Goal: Task Accomplishment & Management: Manage account settings

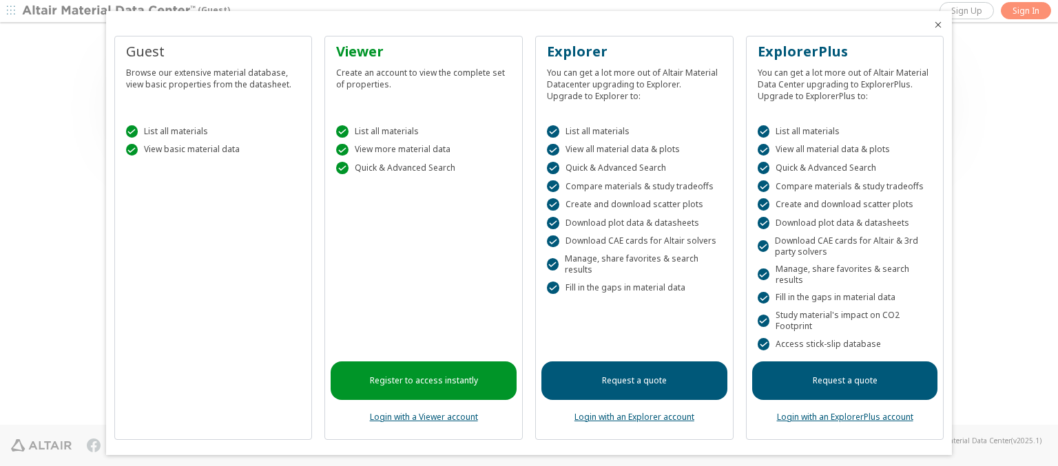
click at [932, 25] on icon "Close" at bounding box center [937, 24] width 11 height 11
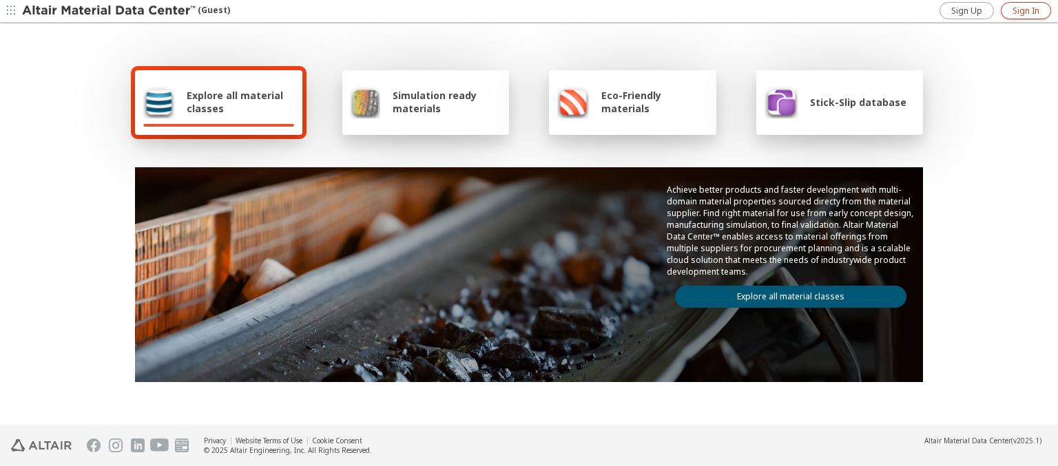
click at [1025, 10] on span "Sign In" at bounding box center [1025, 11] width 27 height 11
click at [109, 11] on img at bounding box center [110, 11] width 176 height 14
click at [235, 102] on span "Explore all material classes" at bounding box center [240, 102] width 107 height 26
click at [785, 293] on link "Explore all material classes" at bounding box center [790, 297] width 231 height 22
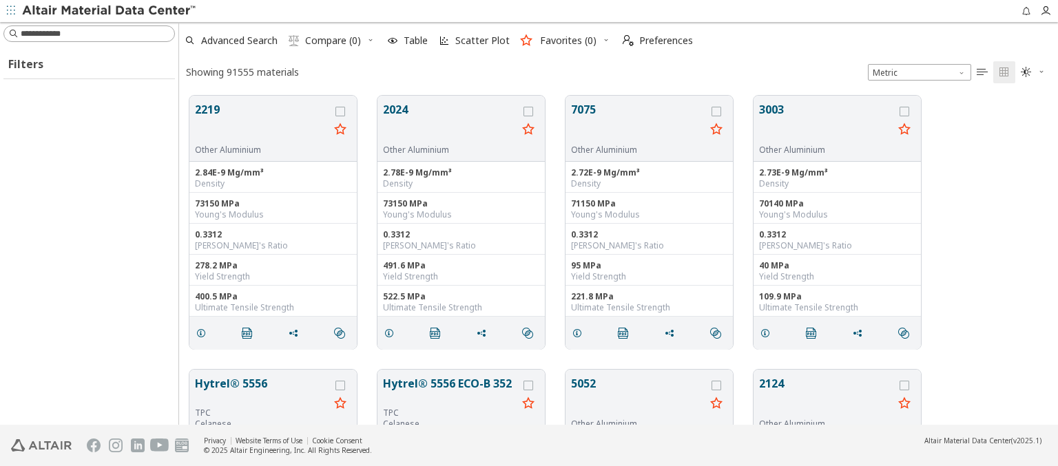
scroll to position [329, 868]
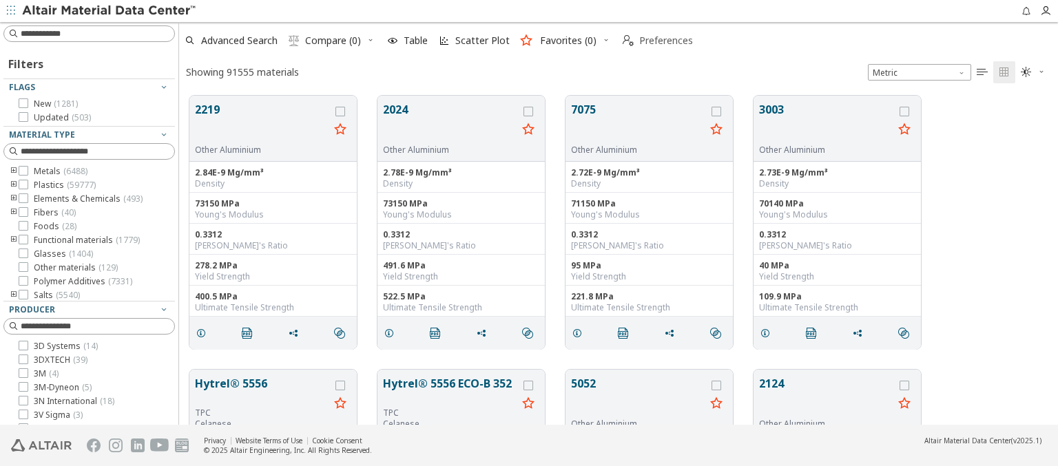
click at [654, 41] on span "Preferences" at bounding box center [666, 41] width 54 height 10
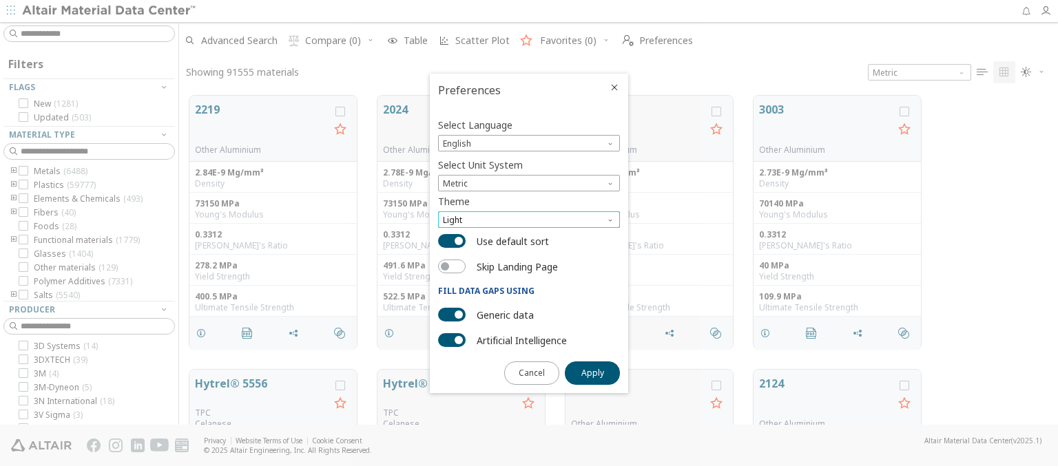
click at [529, 220] on span "Light" at bounding box center [529, 219] width 182 height 17
click at [453, 270] on span "Dark" at bounding box center [453, 269] width 19 height 11
click at [592, 372] on span "Apply" at bounding box center [592, 373] width 23 height 11
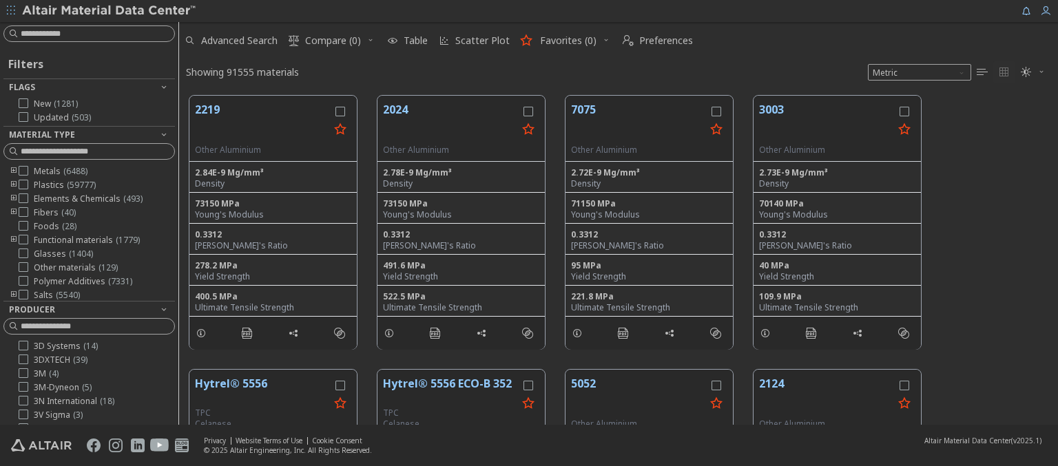
click at [325, 41] on span "Compare (0)" at bounding box center [333, 41] width 56 height 10
click at [109, 11] on img at bounding box center [110, 11] width 176 height 14
